Goal: Find contact information: Find contact information

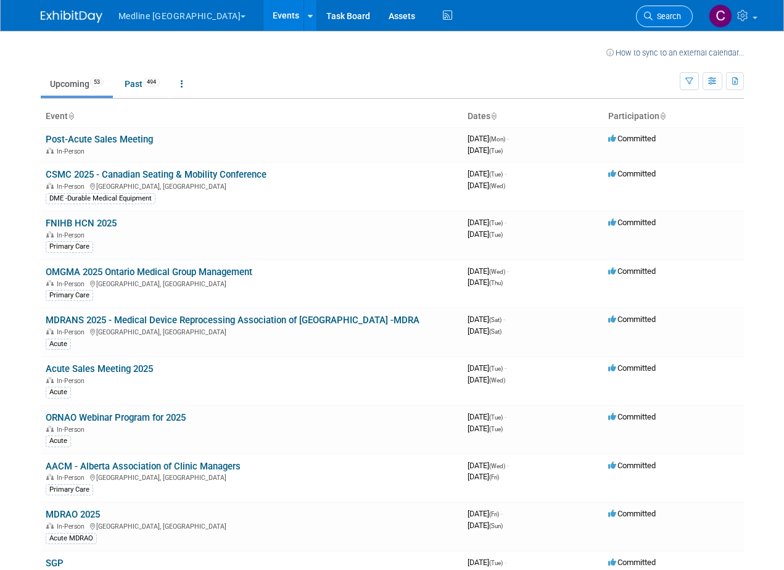
click at [649, 9] on link "Search" at bounding box center [664, 17] width 57 height 22
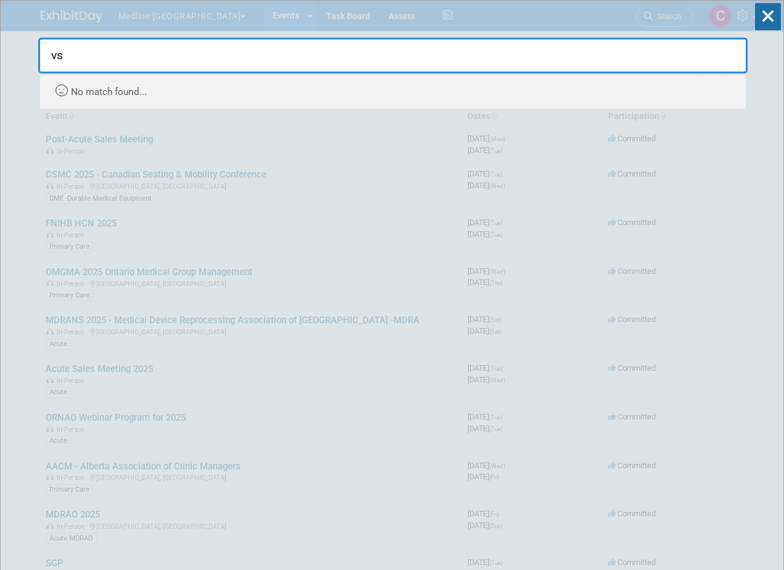
type input "v"
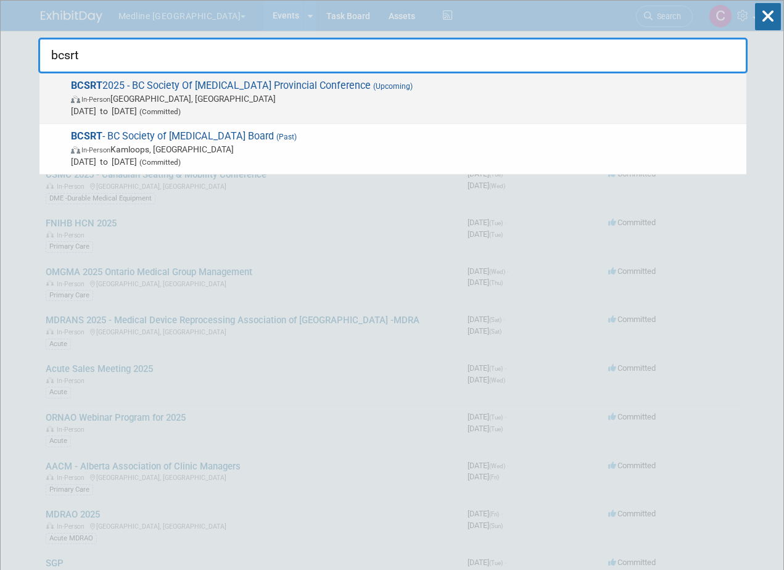
type input "bcsrt"
click at [139, 97] on span "In-Person [PERSON_NAME], [GEOGRAPHIC_DATA]" at bounding box center [406, 99] width 670 height 12
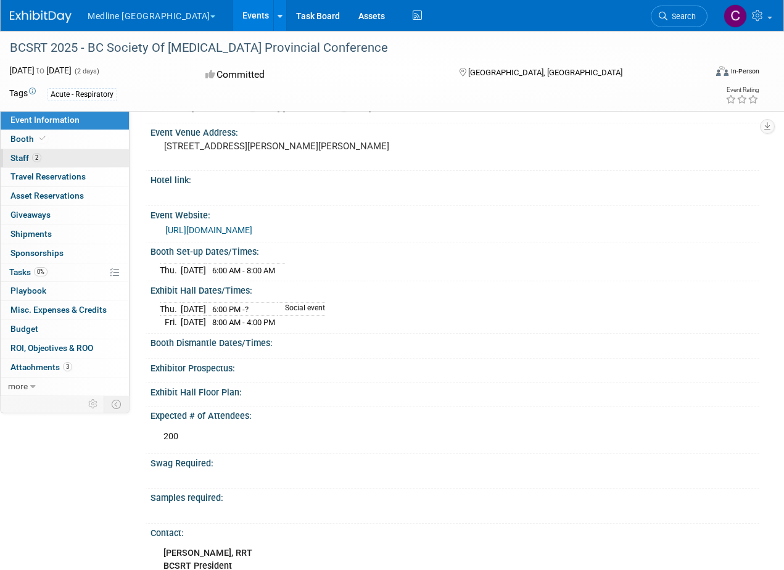
scroll to position [185, 0]
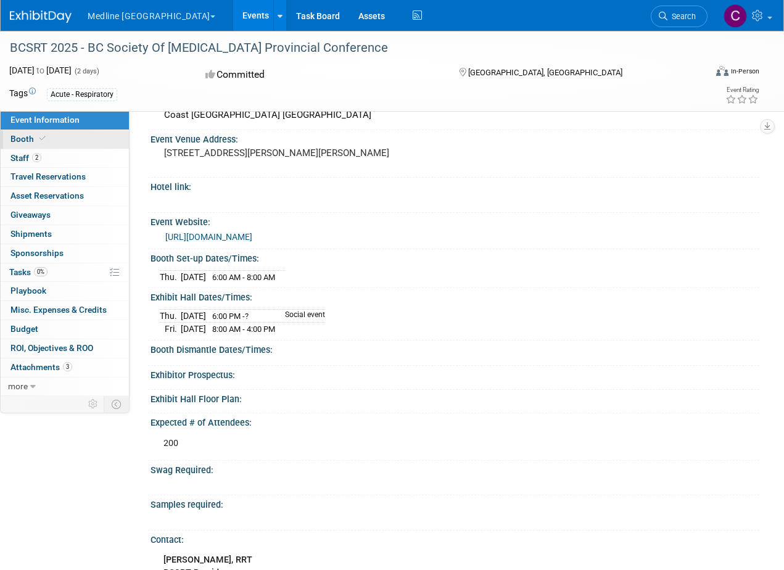
click at [27, 140] on span "Booth" at bounding box center [29, 139] width 38 height 10
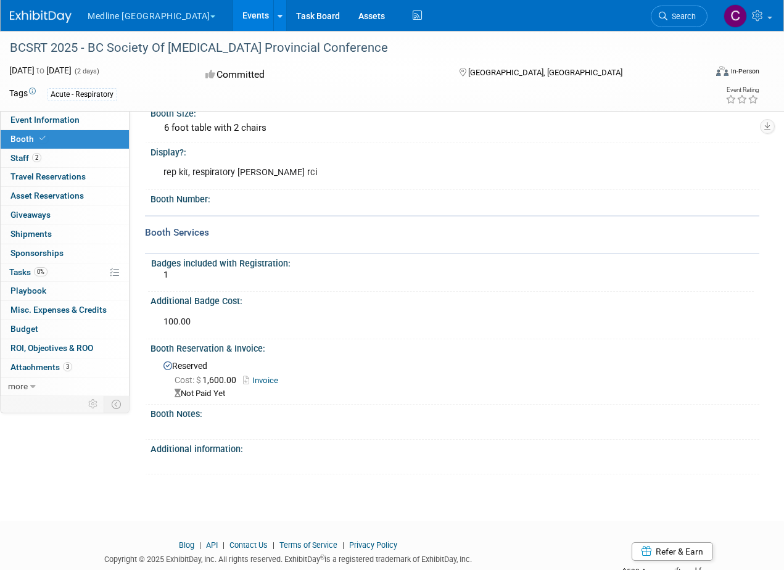
scroll to position [0, 0]
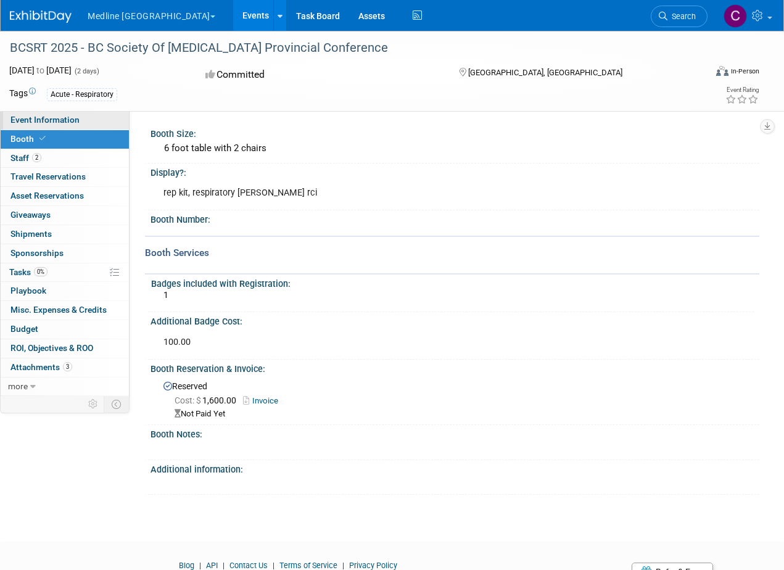
click at [56, 118] on span "Event Information" at bounding box center [44, 120] width 69 height 10
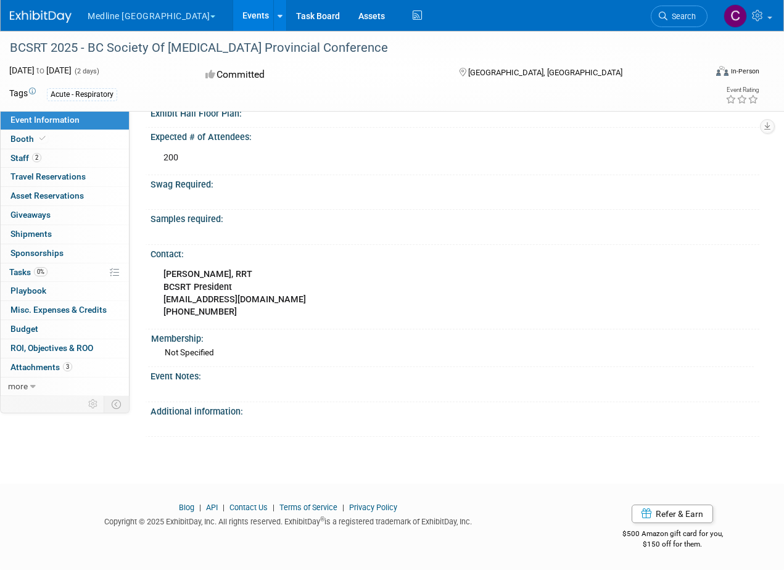
scroll to position [481, 0]
drag, startPoint x: 267, startPoint y: 297, endPoint x: 162, endPoint y: 299, distance: 104.3
click at [162, 299] on div "Shayla Sallis, RRT BCSRT President President@bcsrt.com 250-318-2144" at bounding box center [396, 293] width 483 height 62
copy b "President@bcsrt.com"
